Goal: Task Accomplishment & Management: Manage account settings

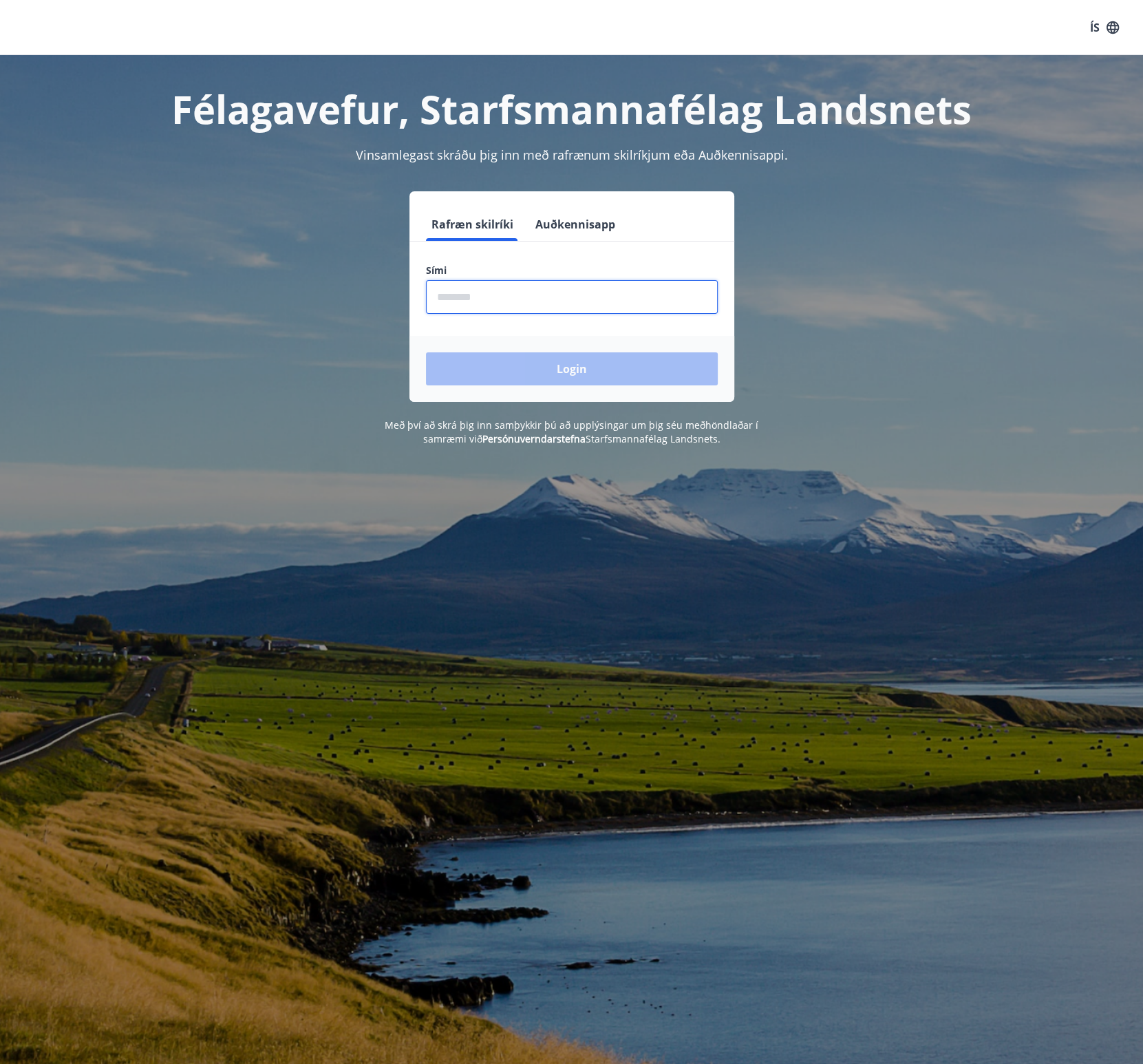
click at [502, 294] on input "phone" at bounding box center [571, 297] width 292 height 34
type input "********"
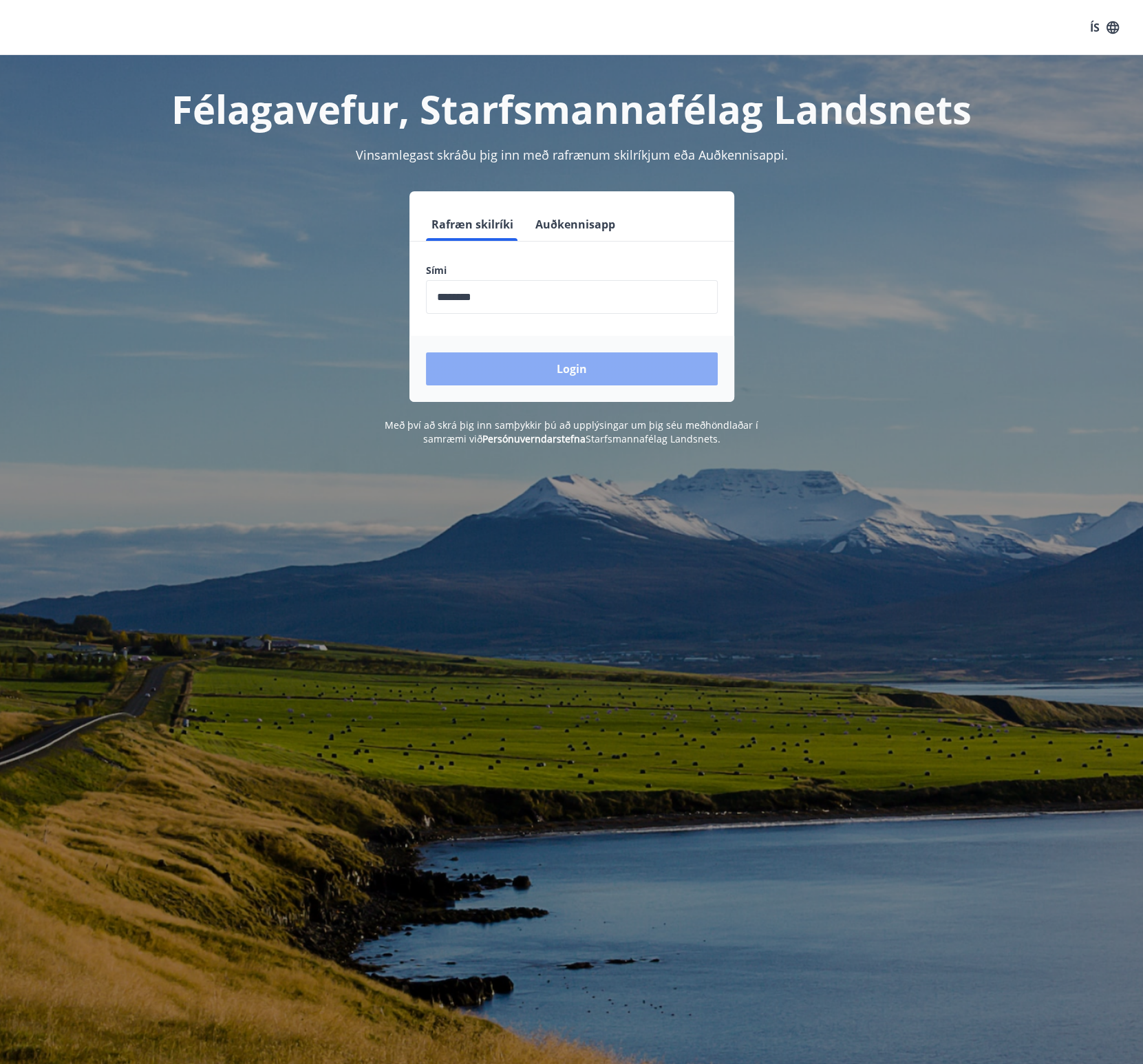
click at [540, 366] on button "Login" at bounding box center [571, 369] width 292 height 33
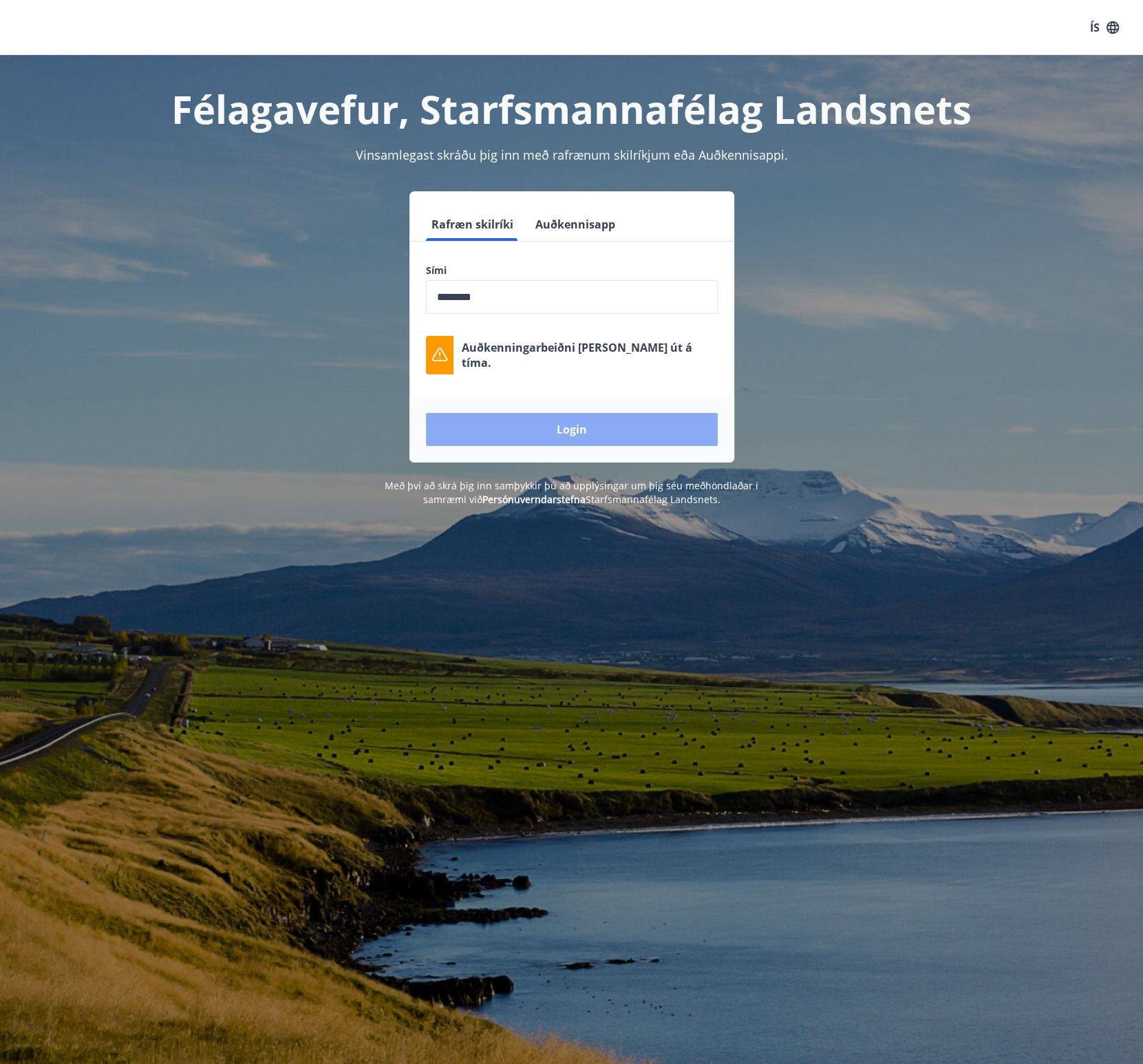
click at [575, 423] on button "Login" at bounding box center [571, 429] width 292 height 33
click at [561, 432] on button "Login" at bounding box center [571, 429] width 292 height 33
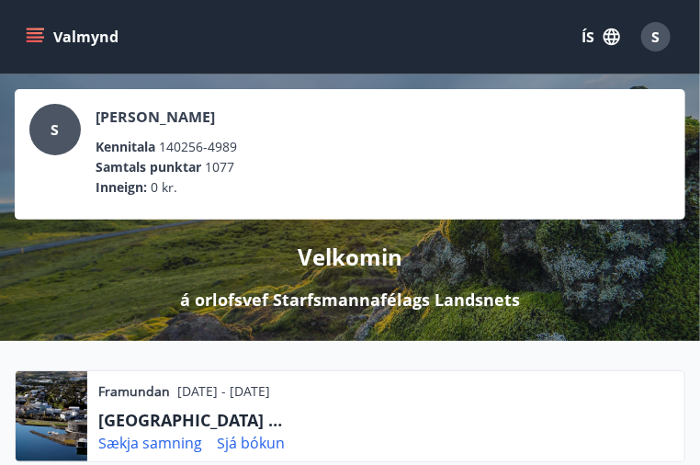
click at [37, 34] on icon "menu" at bounding box center [35, 37] width 18 height 18
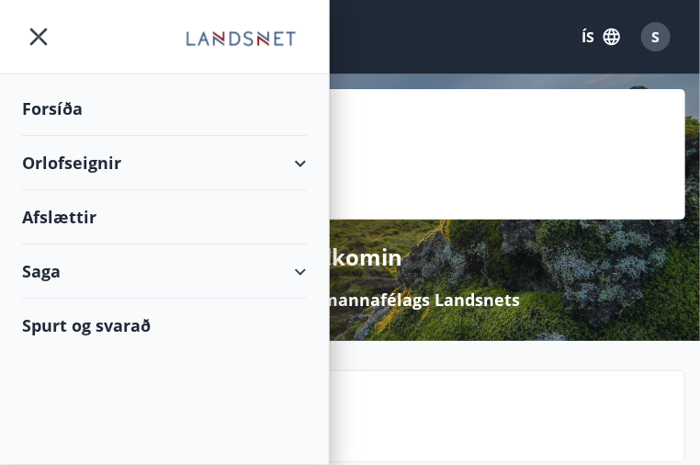
click at [307, 272] on div "Saga" at bounding box center [164, 271] width 285 height 54
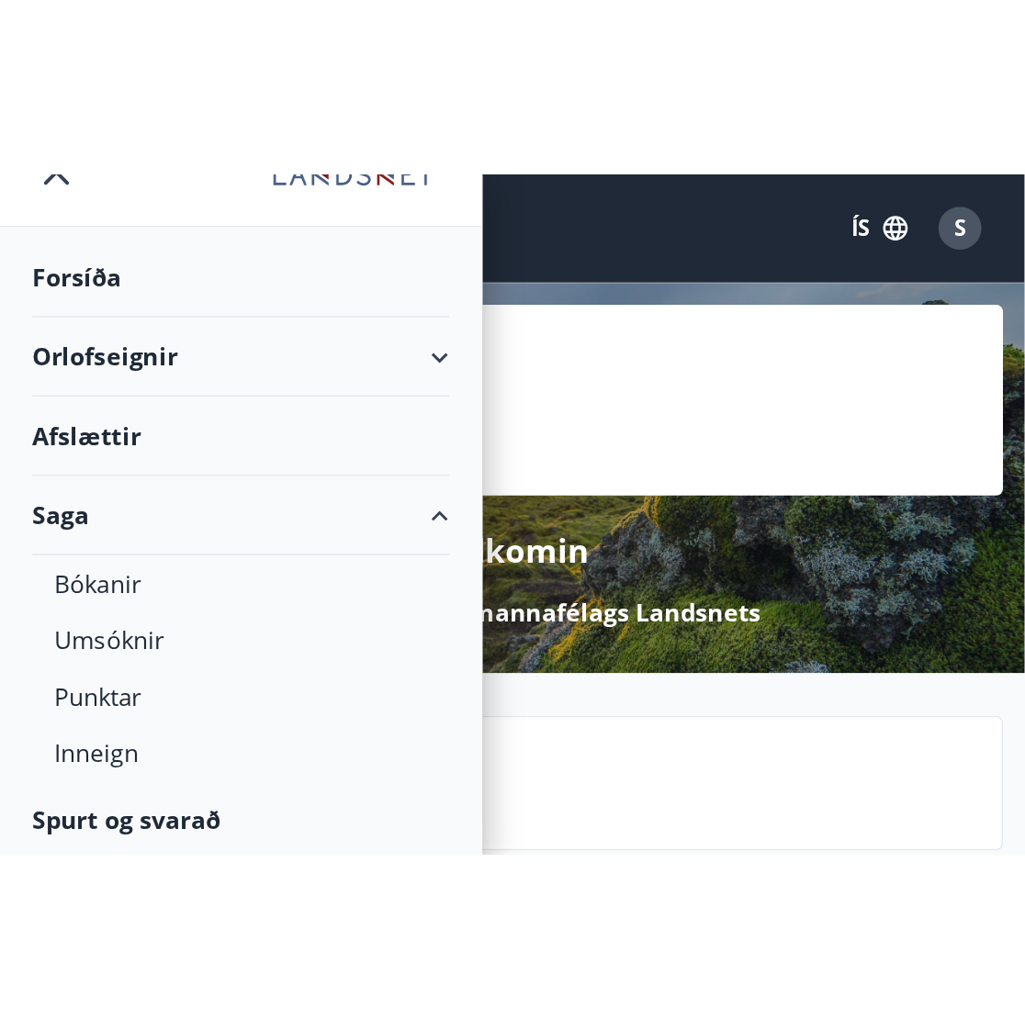
scroll to position [40, 0]
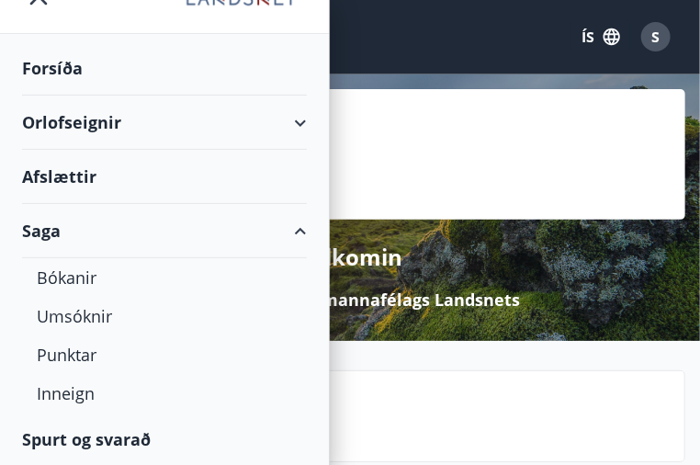
click at [307, 127] on div "Orlofseignir" at bounding box center [164, 123] width 285 height 54
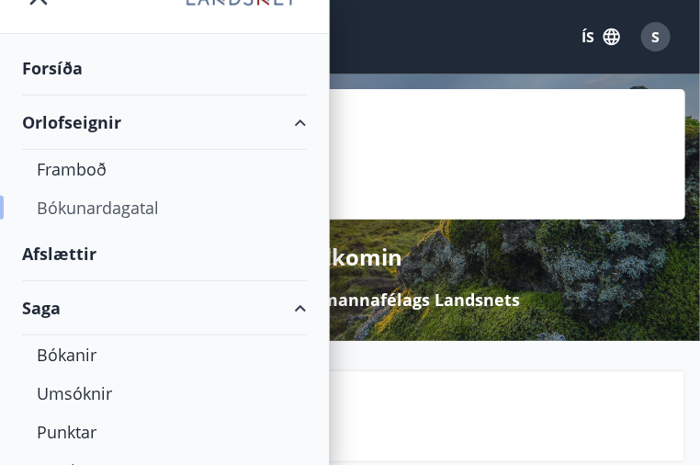
click at [120, 206] on div "Bókunardagatal" at bounding box center [164, 207] width 255 height 39
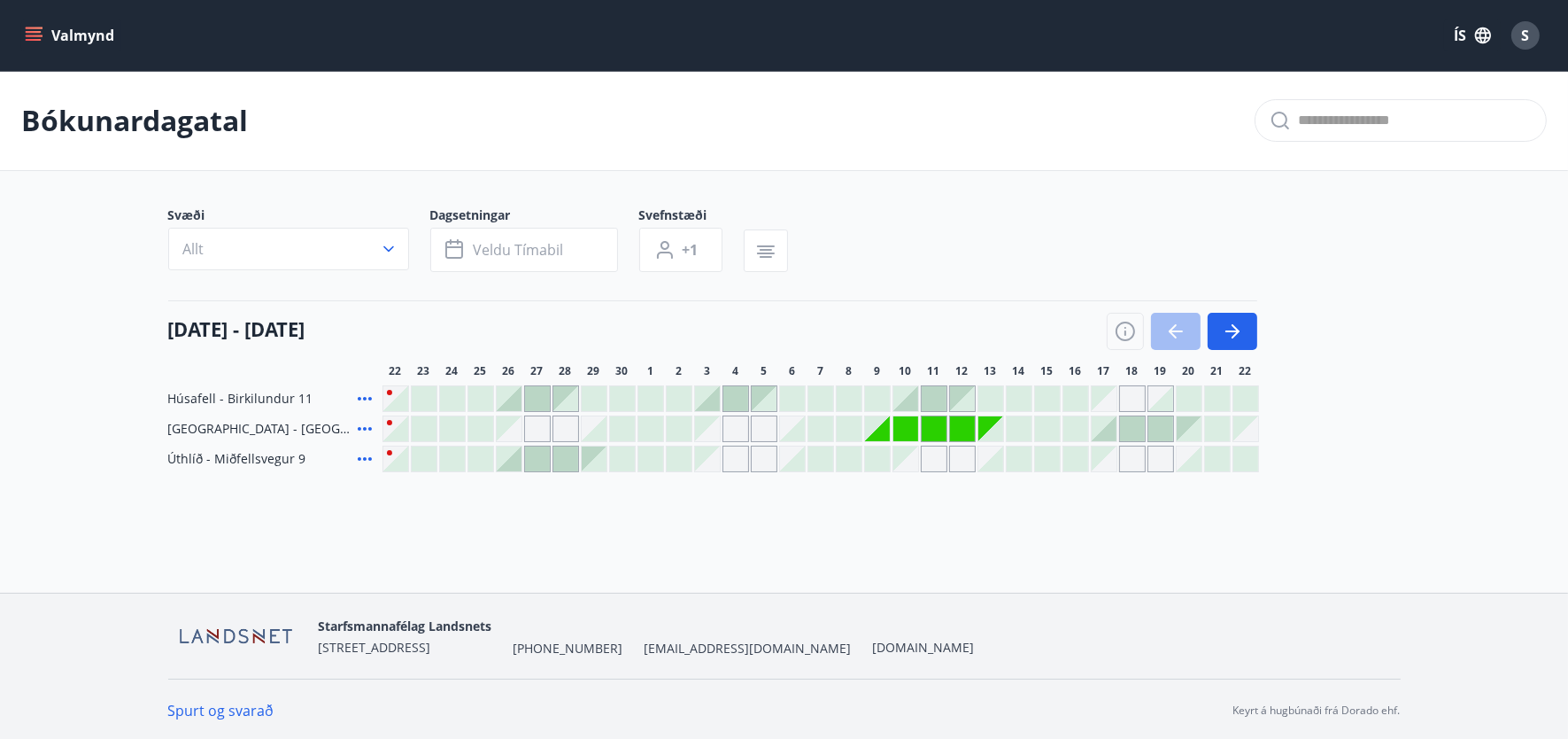
click at [345, 38] on span "S" at bounding box center [1527, 36] width 8 height 19
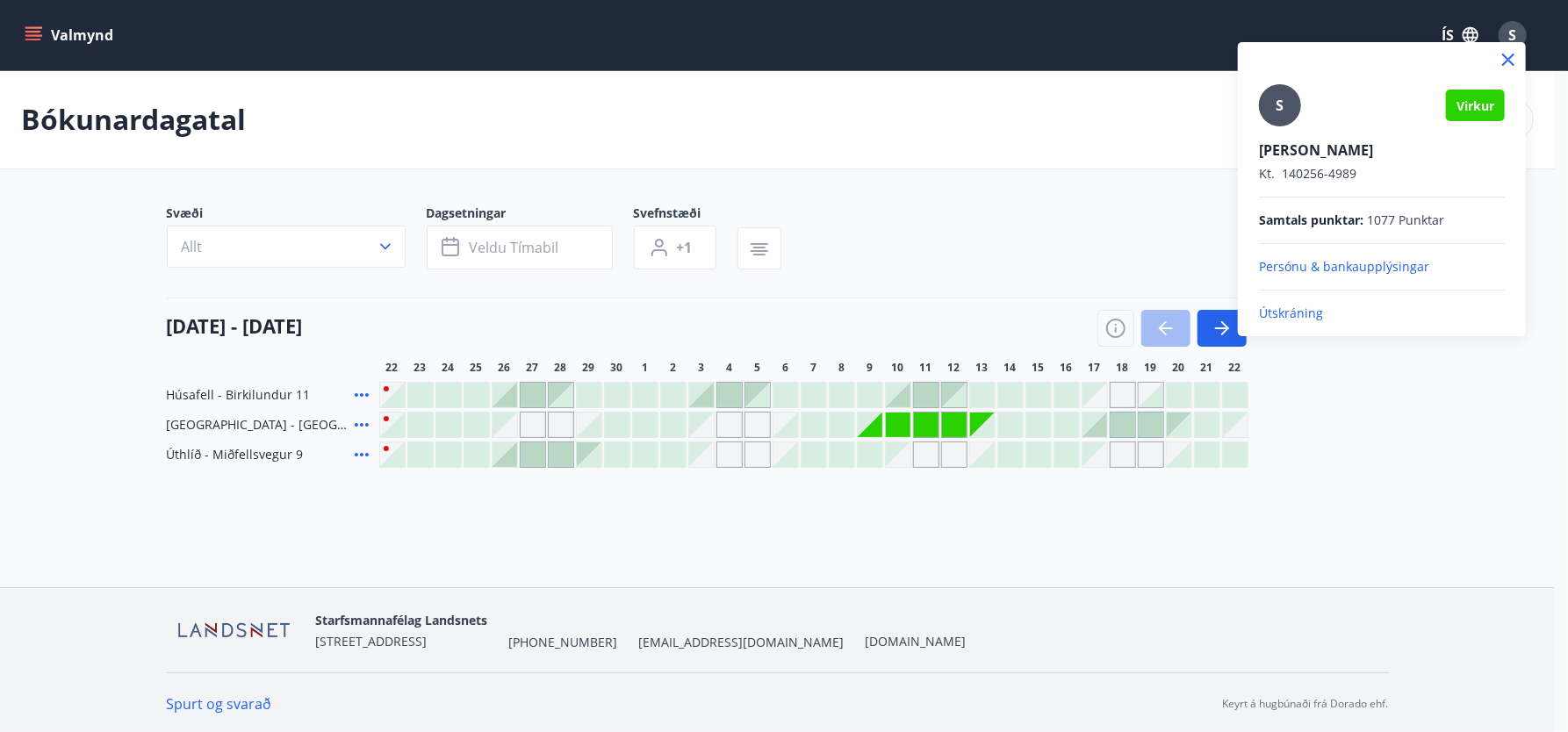
click at [342, 108] on div at bounding box center [784, 366] width 1568 height 732
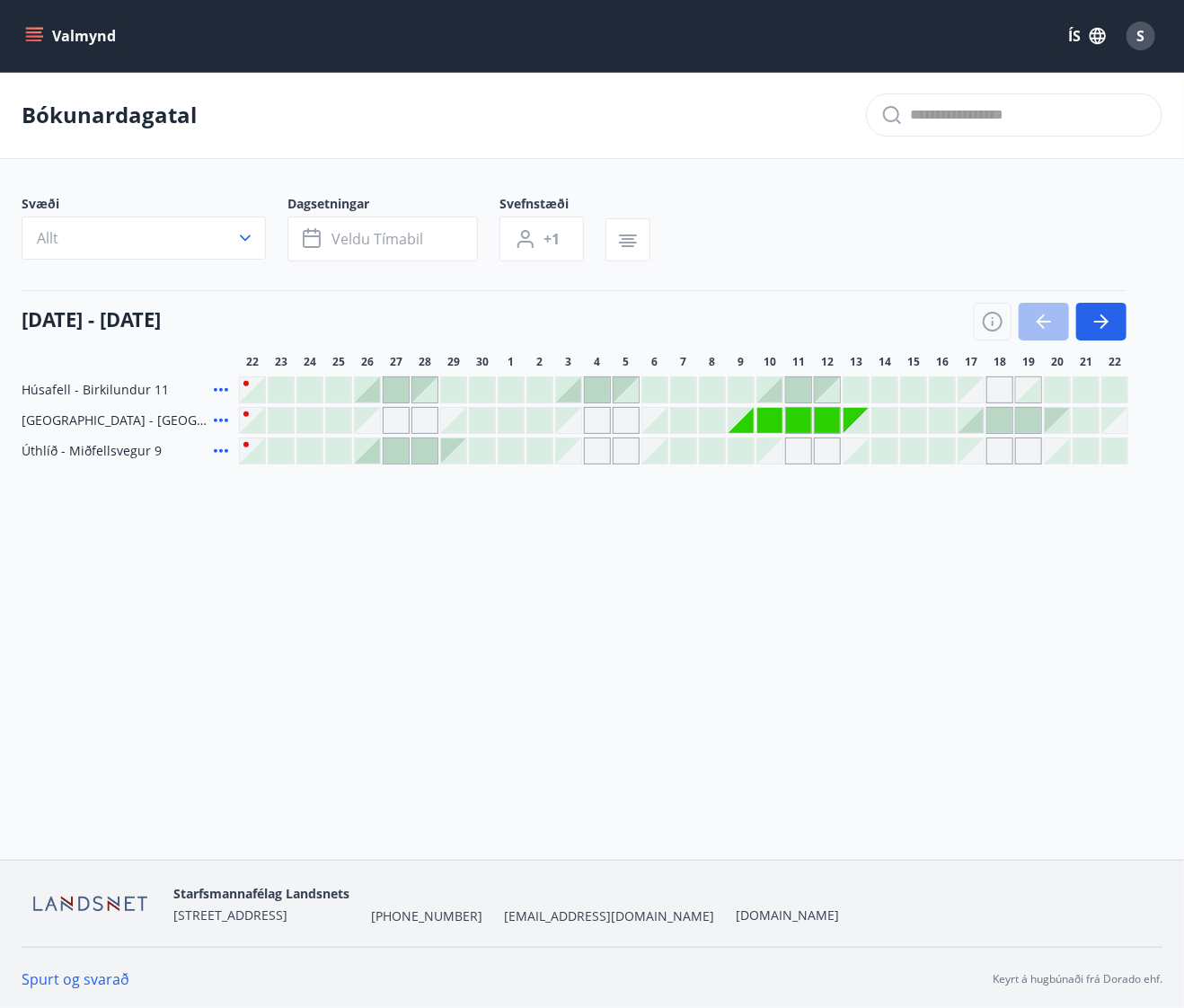
click at [25, 29] on icon "menu" at bounding box center [34, 36] width 18 height 18
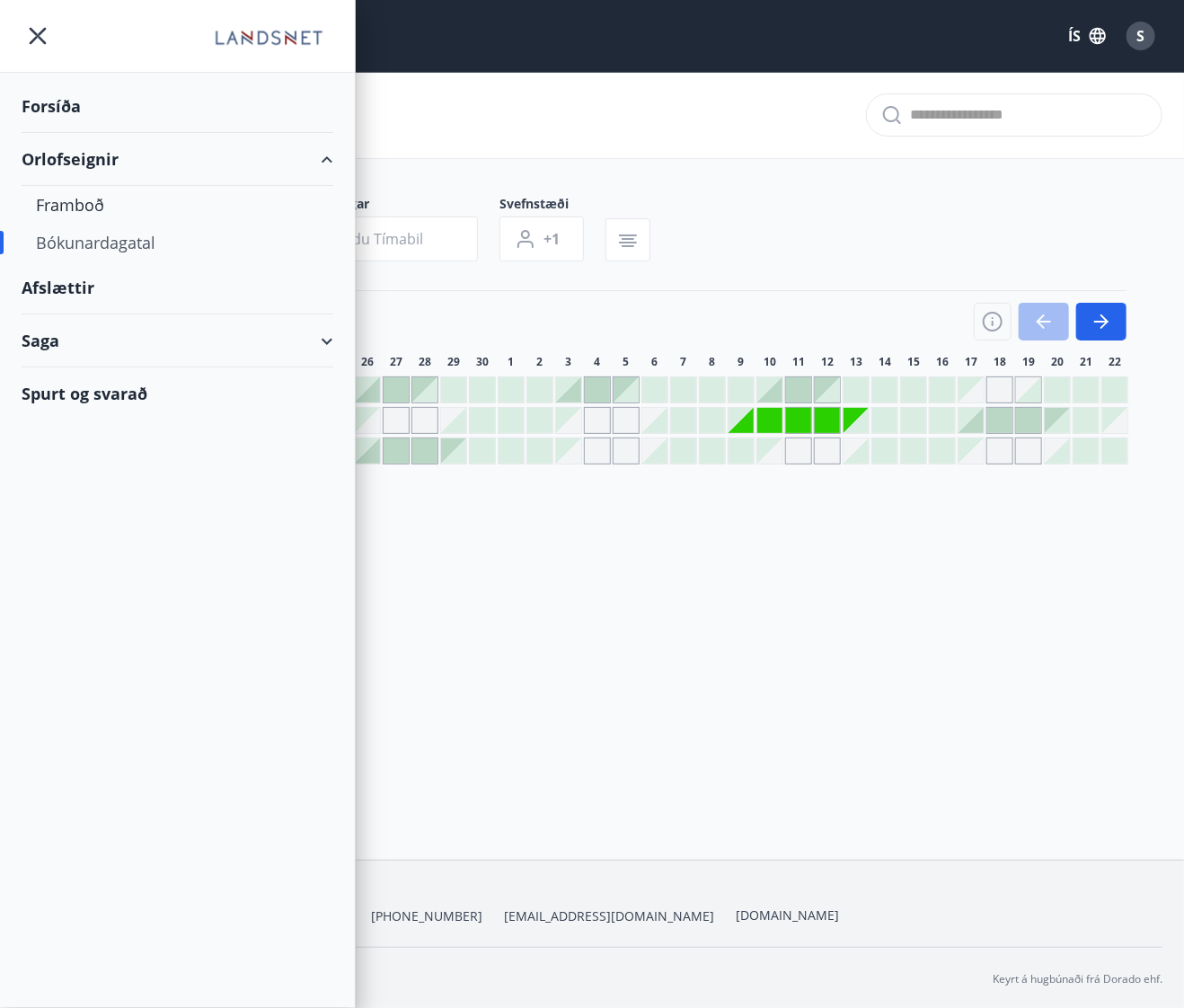
click at [324, 339] on div "Saga" at bounding box center [177, 341] width 312 height 53
click at [75, 380] on div "Bókanir" at bounding box center [177, 387] width 283 height 38
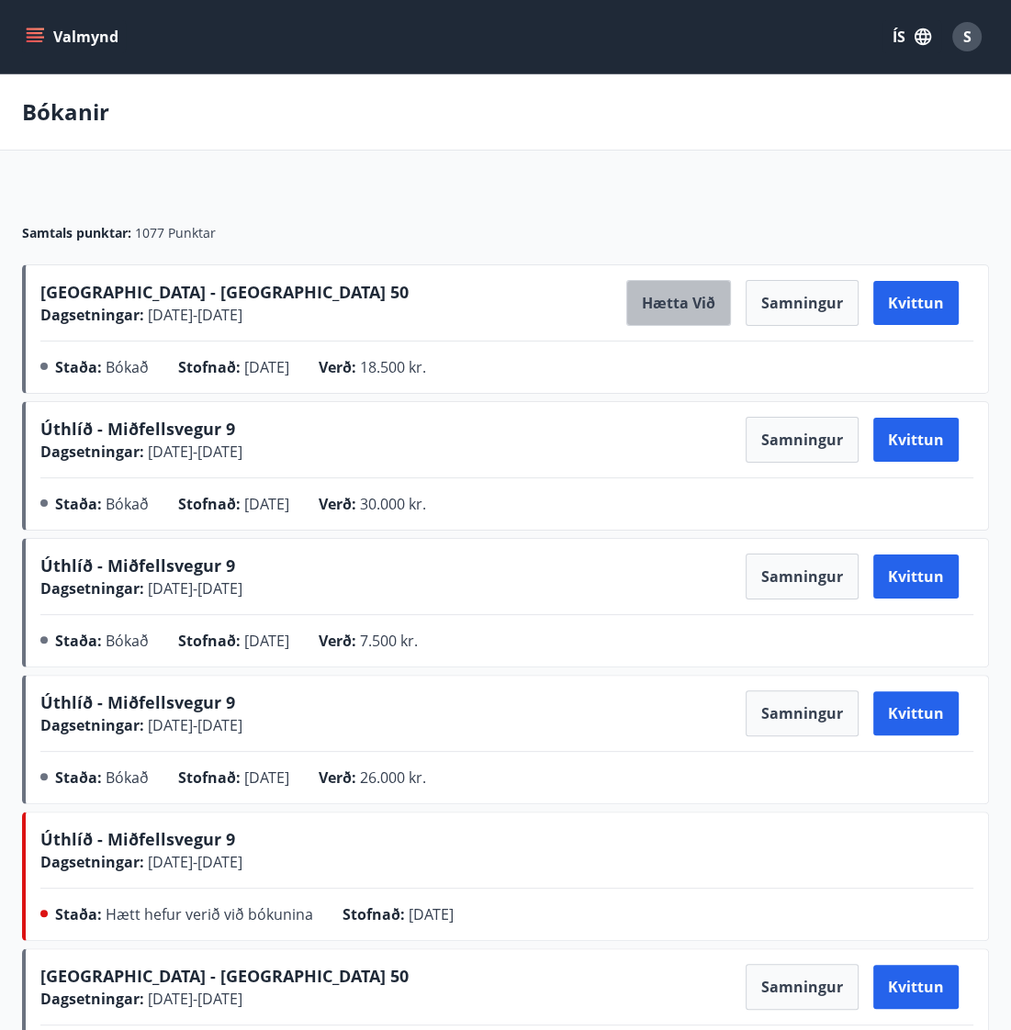
click at [358, 295] on button "Hætta við" at bounding box center [678, 303] width 105 height 46
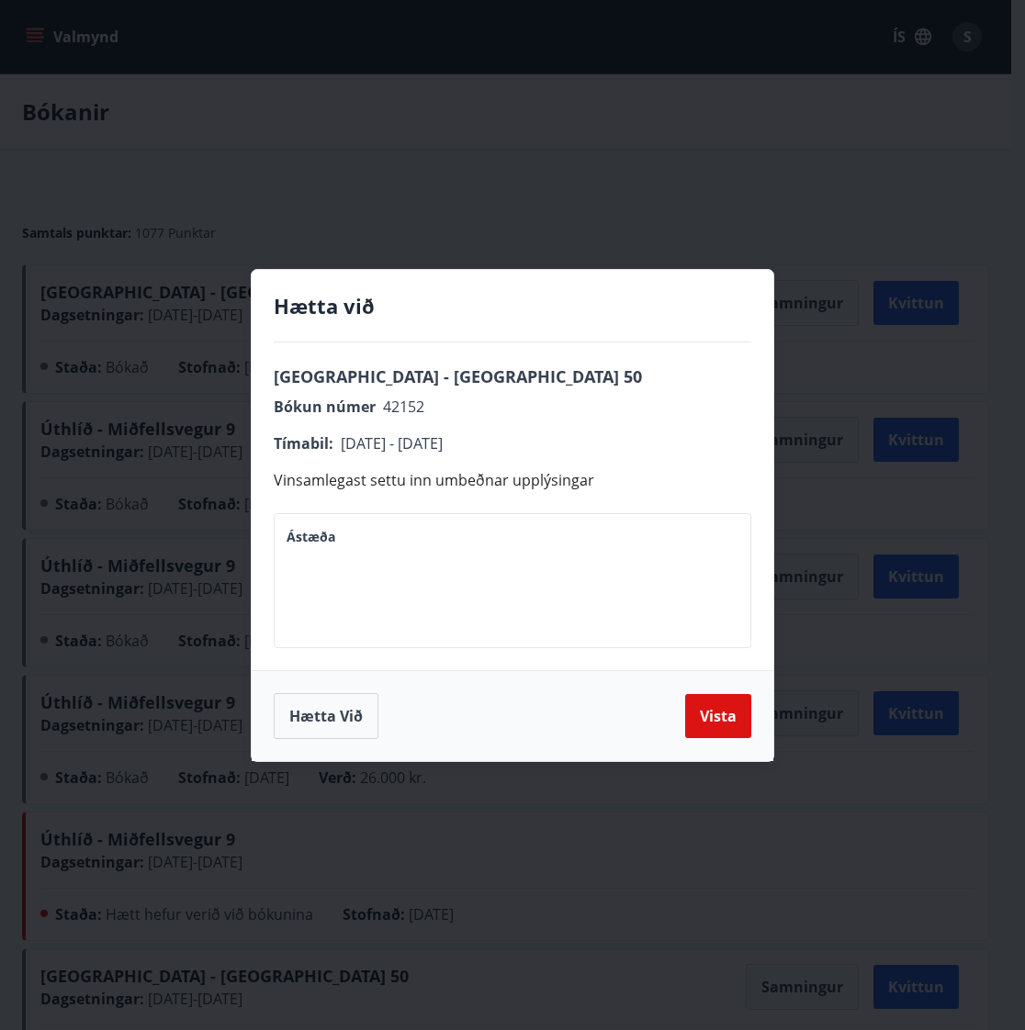
click at [358, 534] on textarea "Ástæða" at bounding box center [513, 580] width 452 height 105
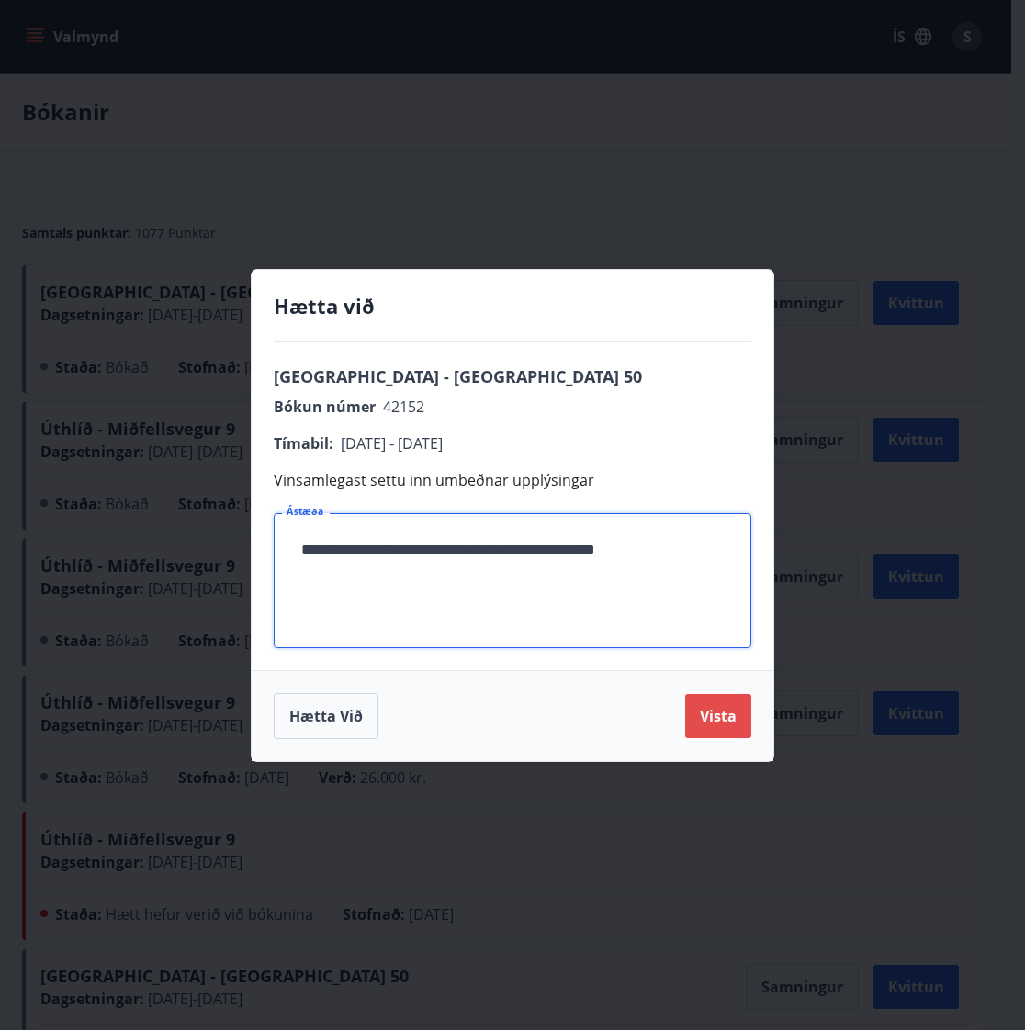
type textarea "**********"
click at [358, 711] on button "Vista" at bounding box center [718, 716] width 66 height 44
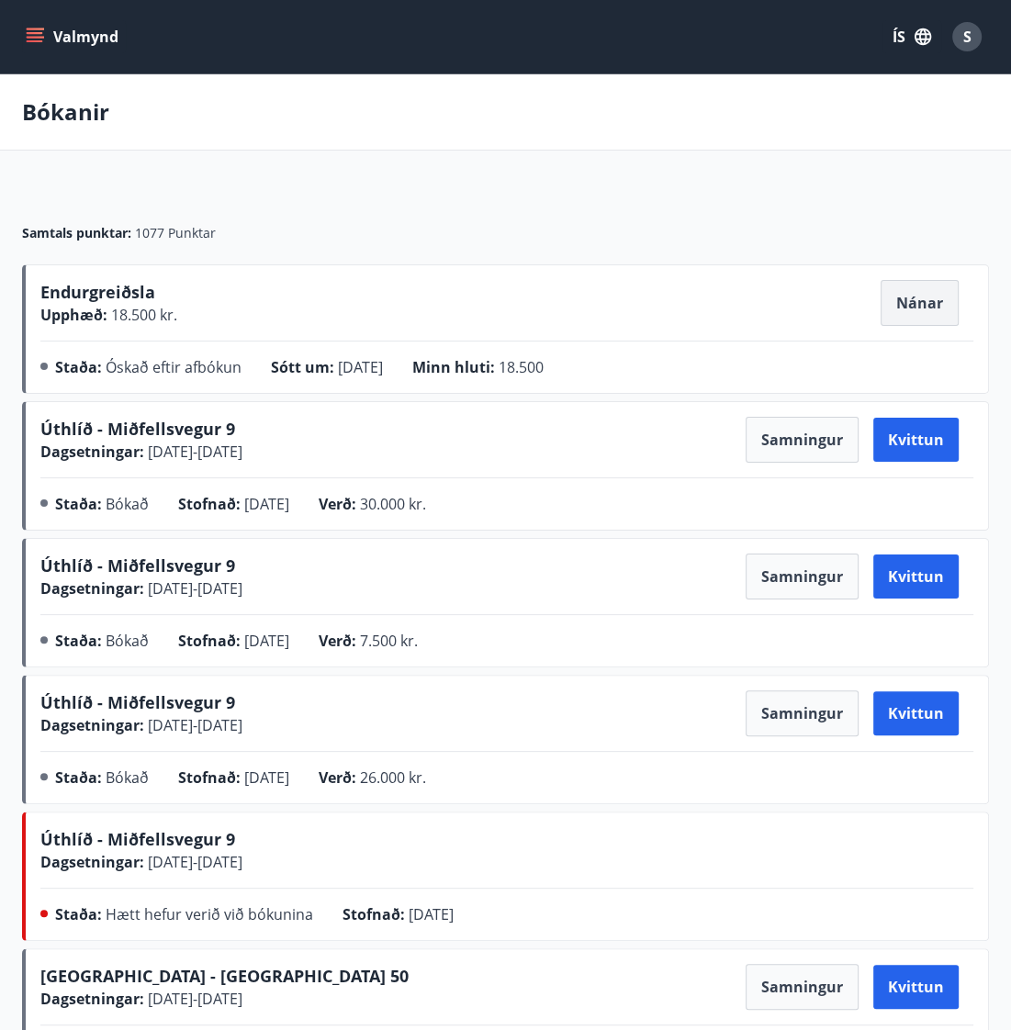
click at [358, 298] on button "Nánar" at bounding box center [920, 303] width 78 height 46
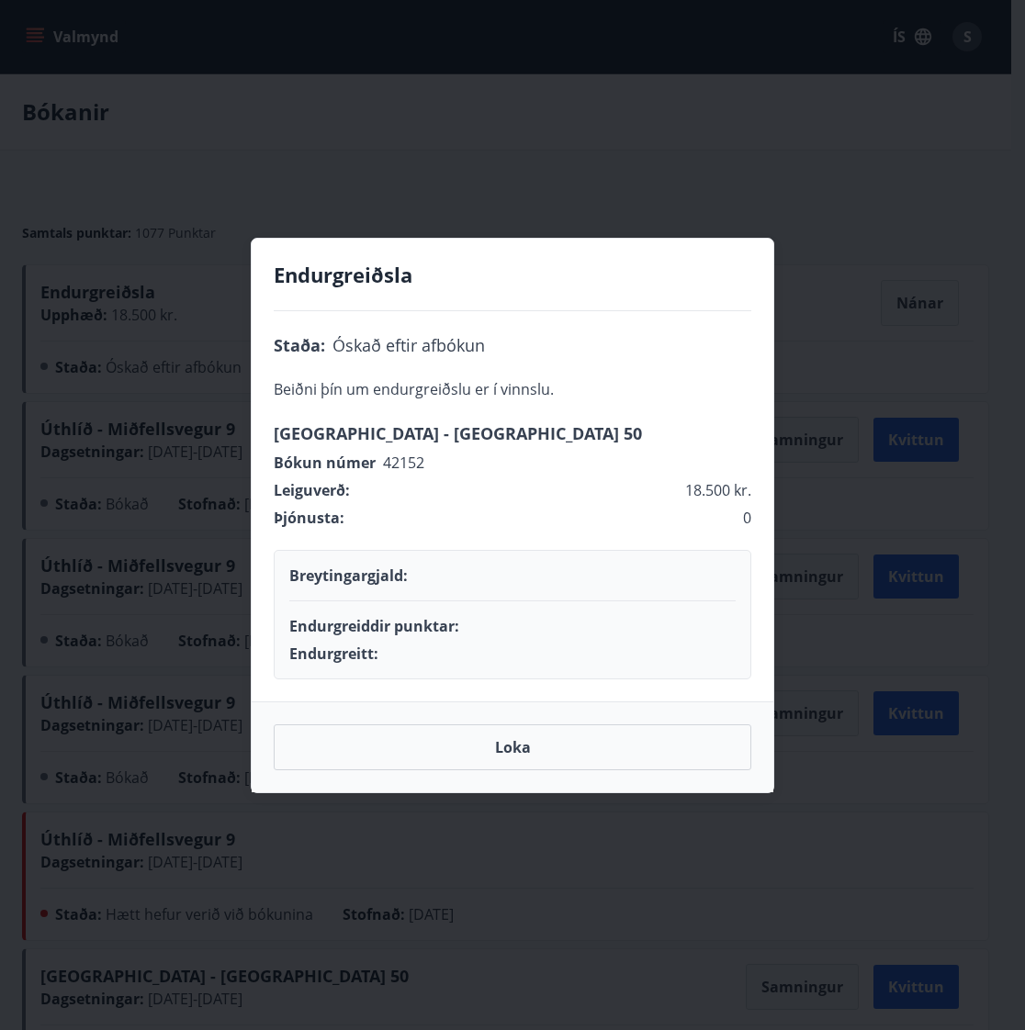
click at [358, 748] on button "Loka" at bounding box center [513, 748] width 478 height 46
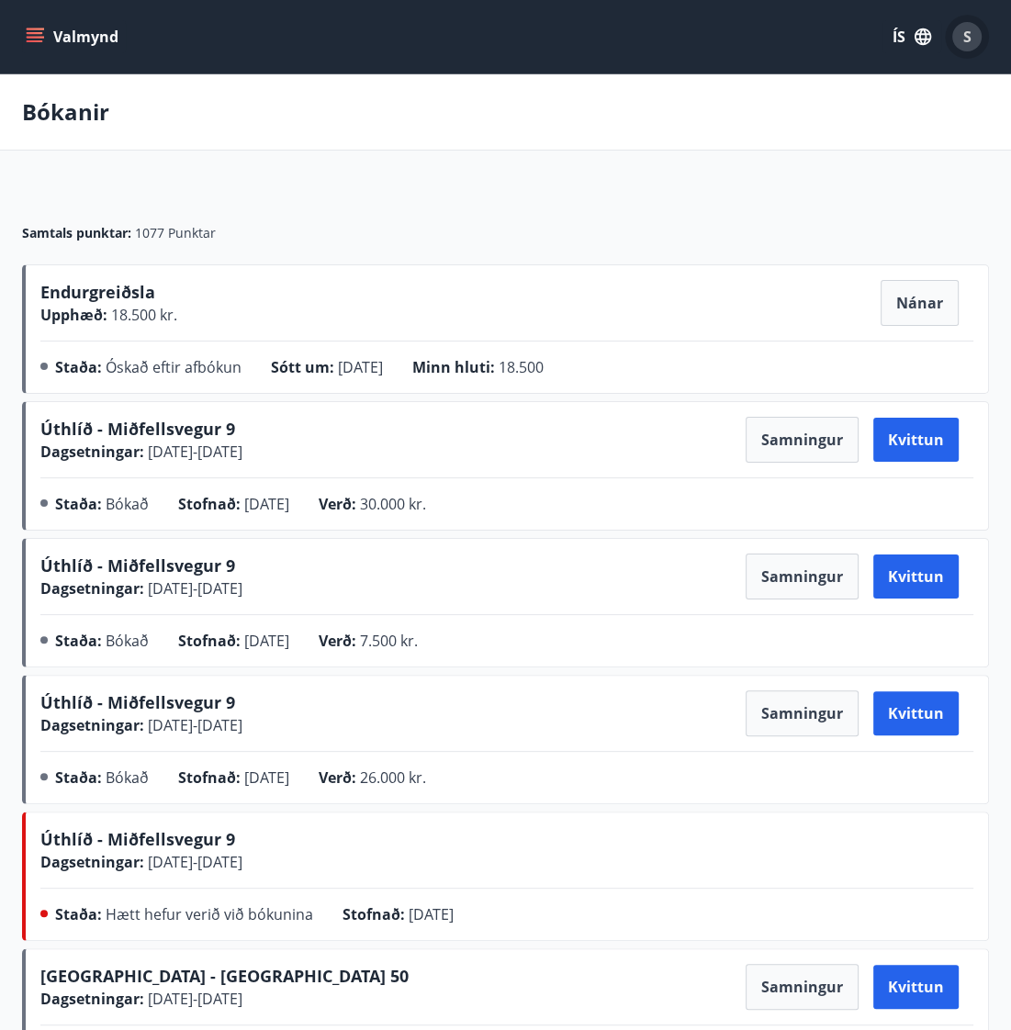
click at [358, 33] on span "S" at bounding box center [967, 37] width 8 height 20
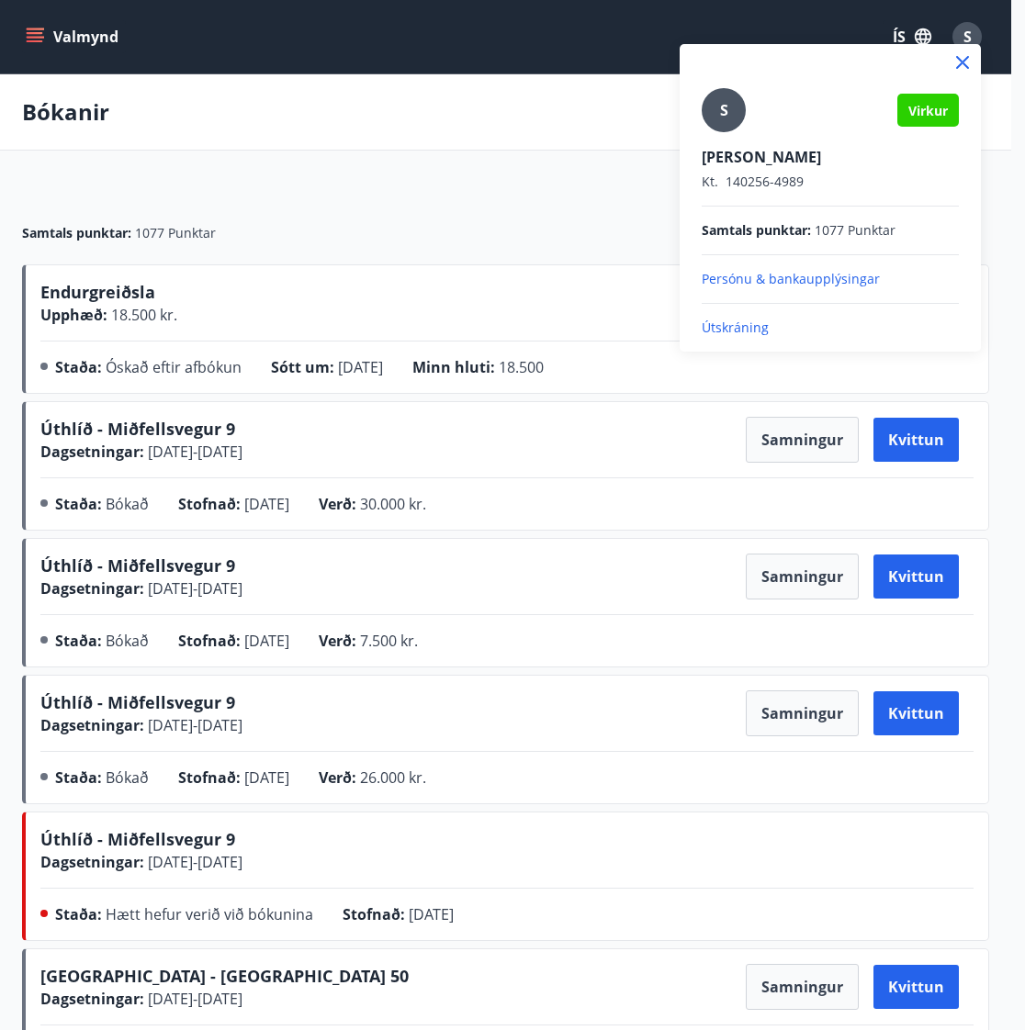
click at [358, 323] on p "Útskráning" at bounding box center [830, 328] width 257 height 18
